Goal: Information Seeking & Learning: Learn about a topic

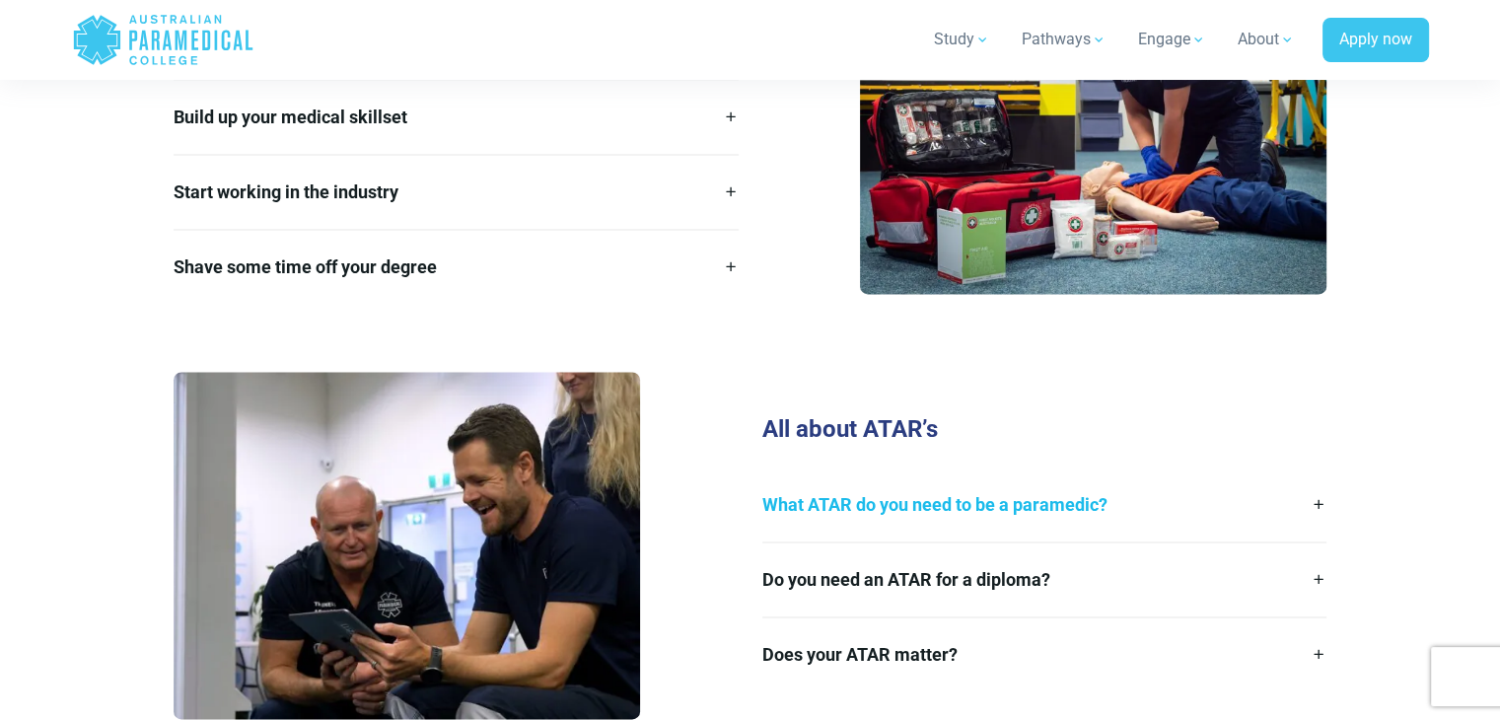
scroll to position [2768, 0]
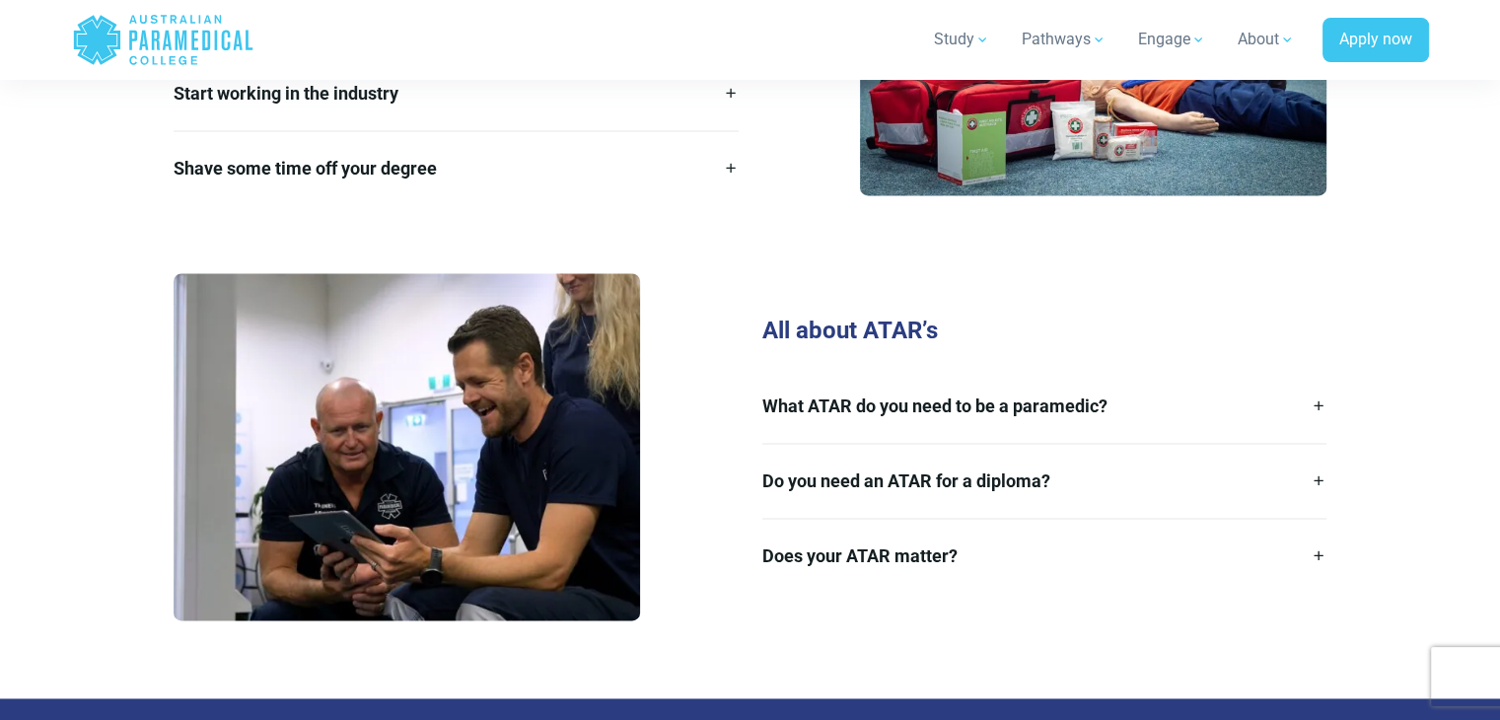
click at [1169, 452] on link "Do you need an ATAR for a diploma?" at bounding box center [1044, 481] width 565 height 74
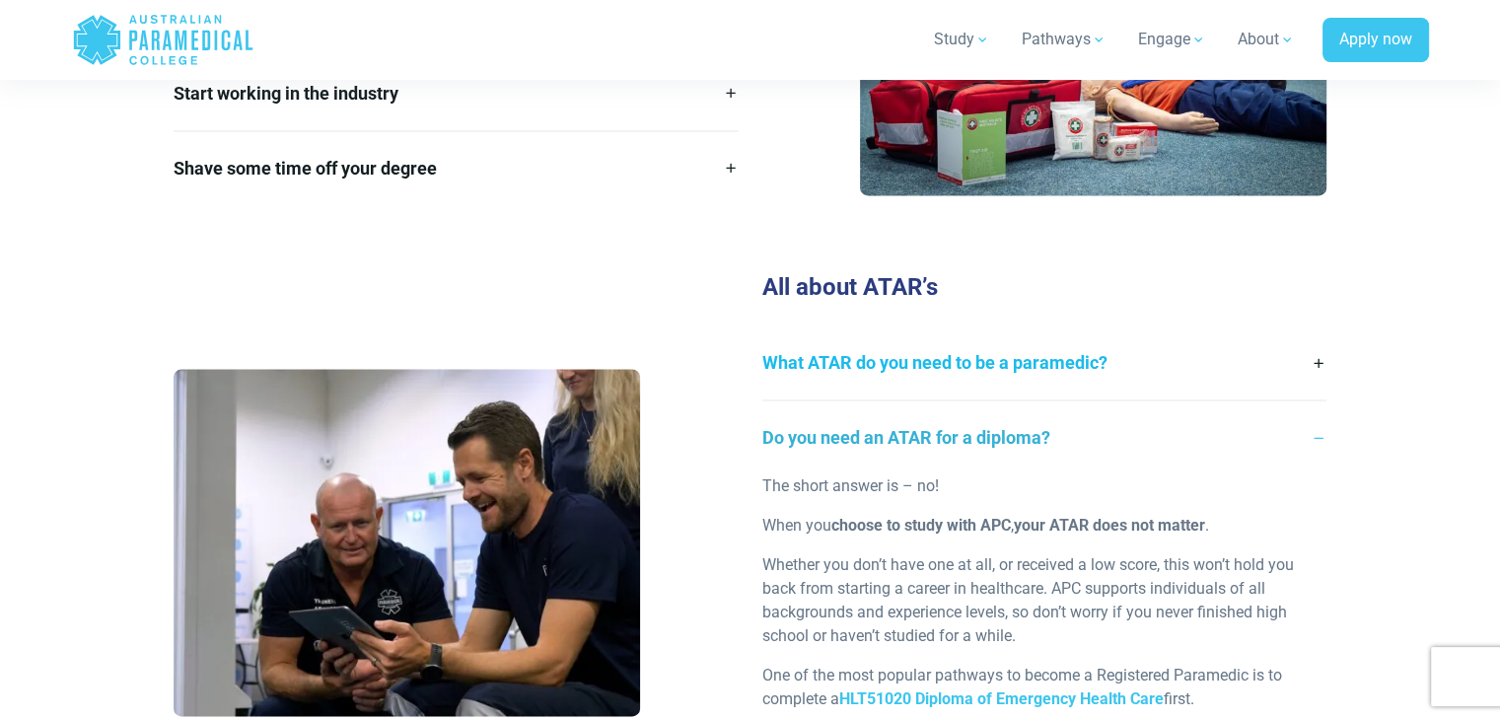
click at [1160, 340] on link "What ATAR do you need to be a paramedic?" at bounding box center [1044, 362] width 565 height 74
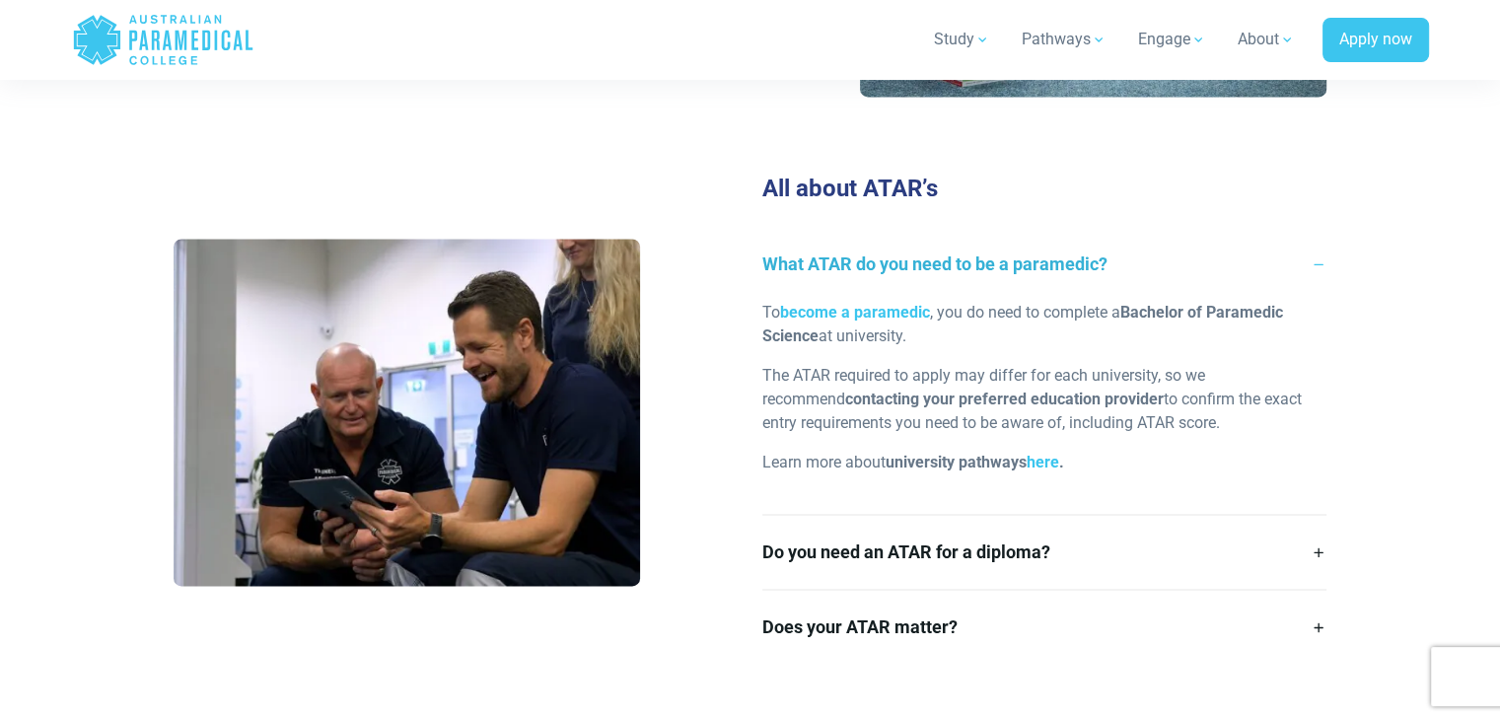
scroll to position [2965, 0]
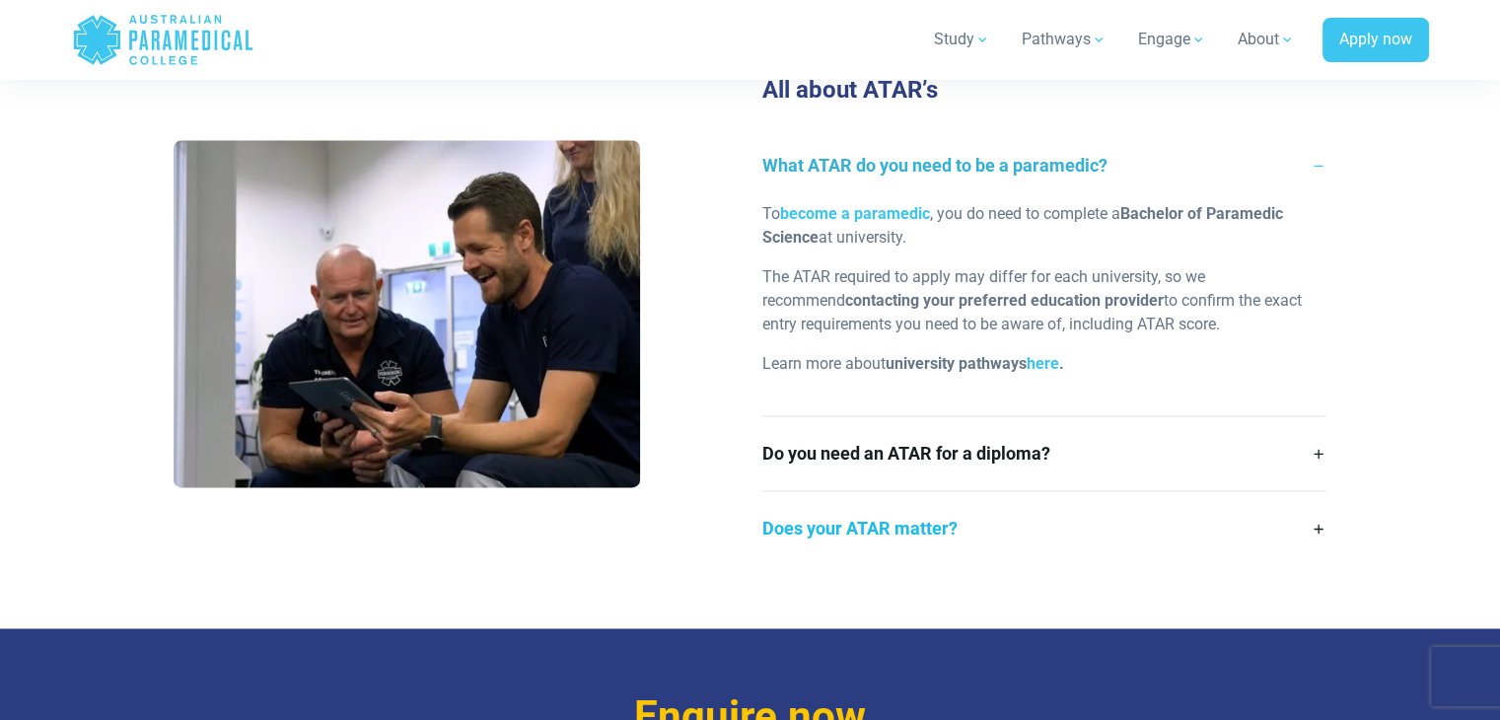
click at [1231, 507] on link "Does your ATAR matter?" at bounding box center [1044, 528] width 565 height 74
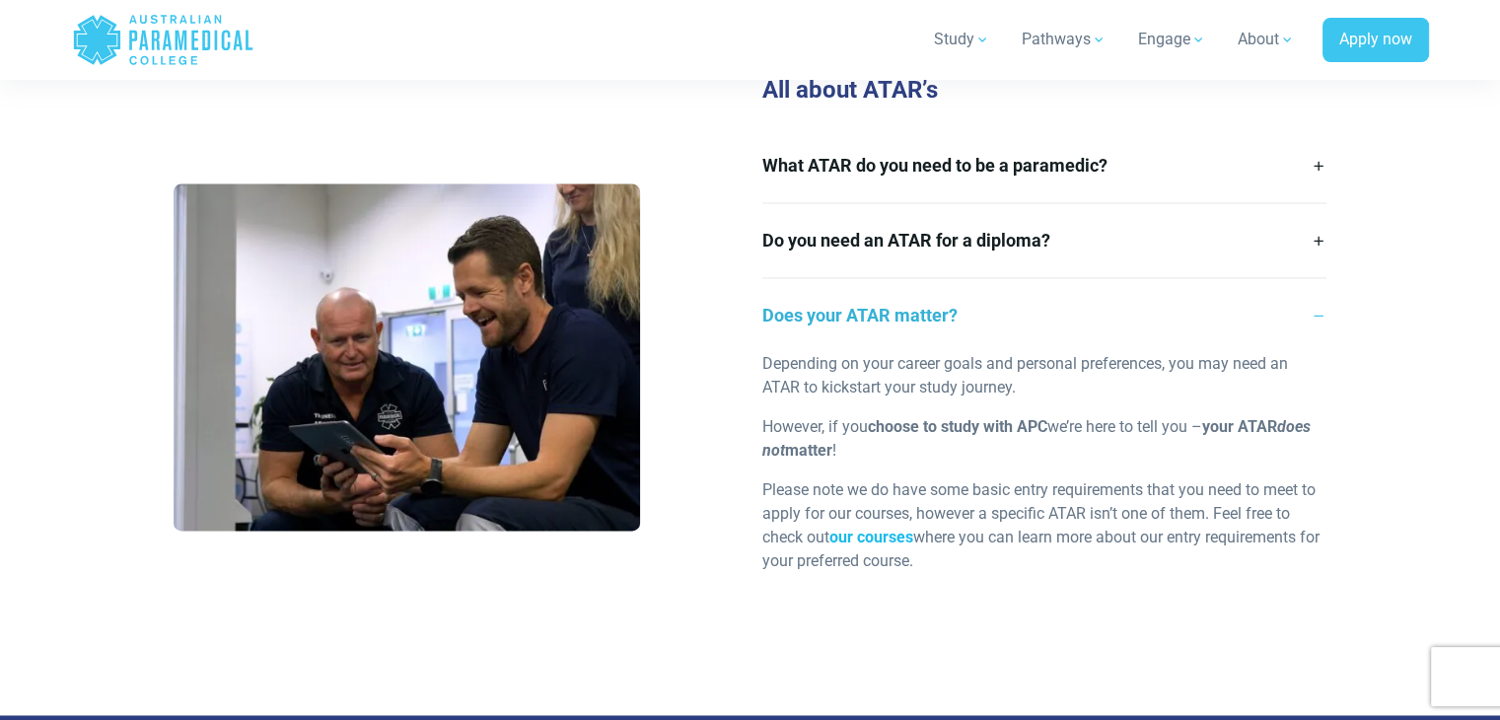
click at [863, 528] on strong "our courses" at bounding box center [871, 537] width 84 height 19
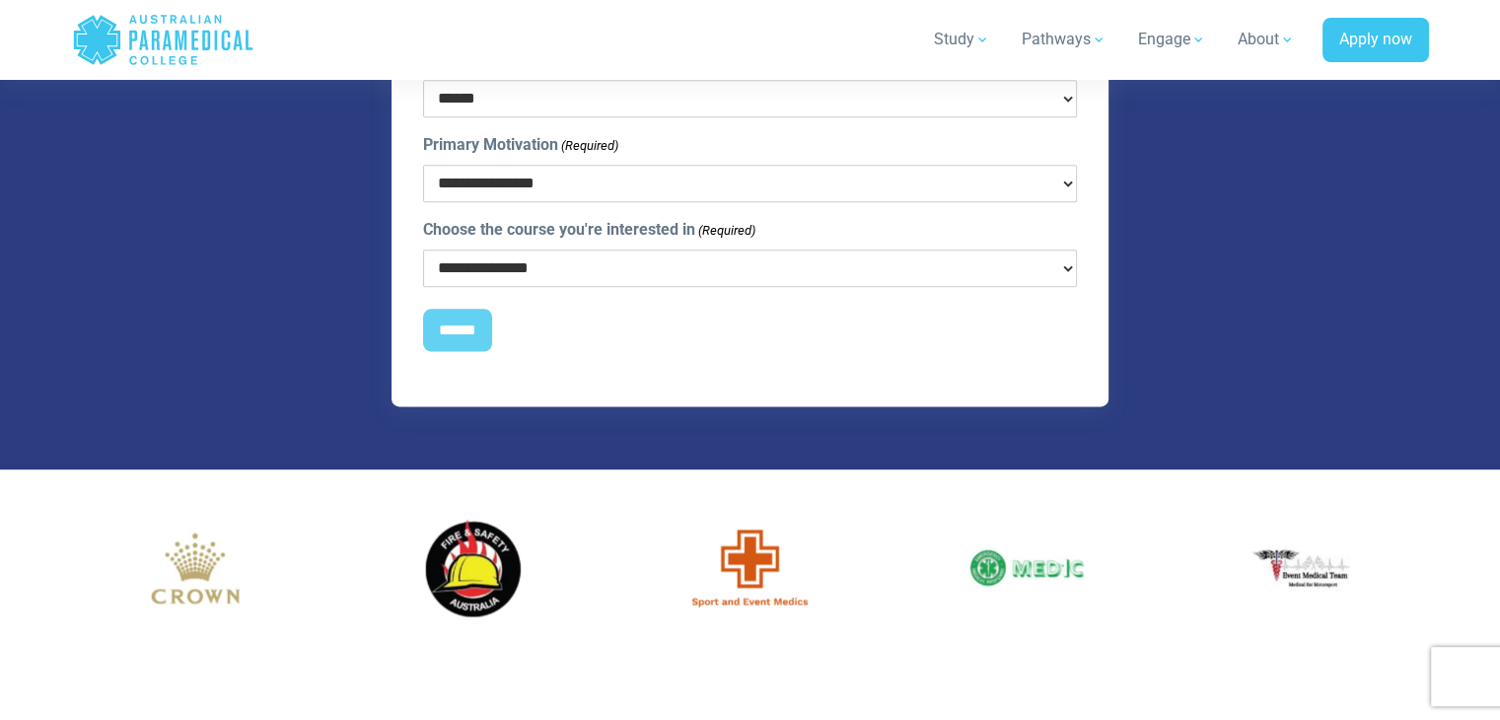
scroll to position [1972, 0]
